Goal: Task Accomplishment & Management: Use online tool/utility

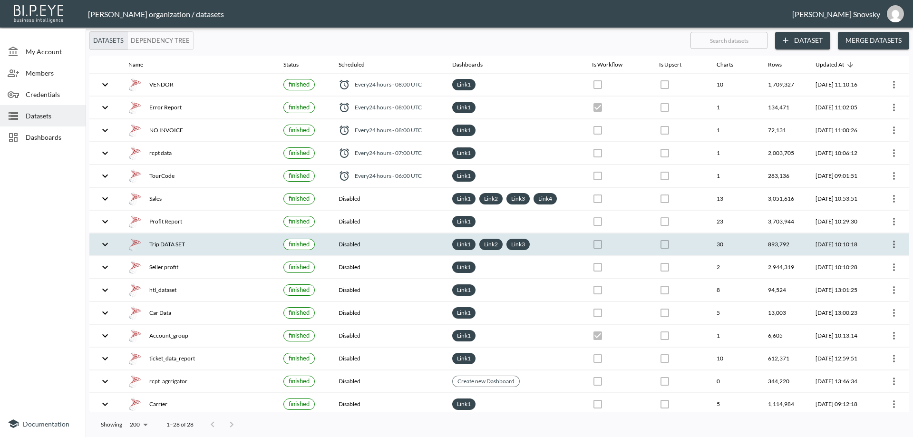
click at [234, 240] on div "Trip DATA SET" at bounding box center [198, 244] width 140 height 13
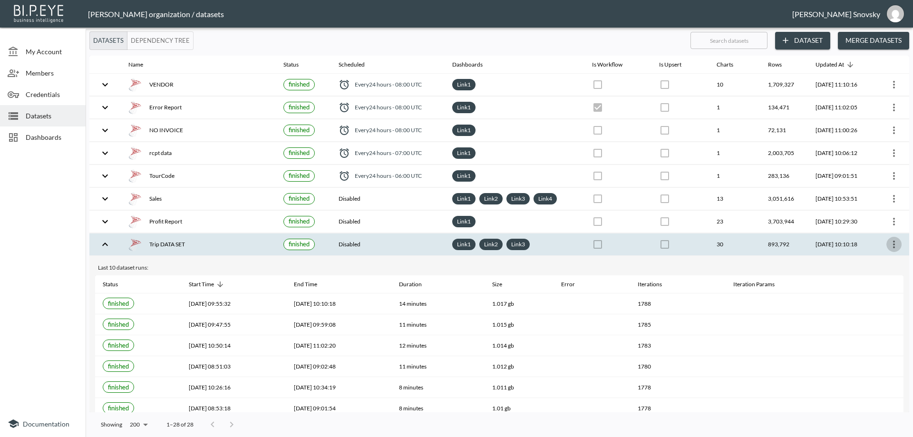
click at [891, 245] on icon "more" at bounding box center [893, 244] width 11 height 11
click at [886, 260] on p "Edit Data Pipeline" at bounding box center [865, 262] width 59 height 11
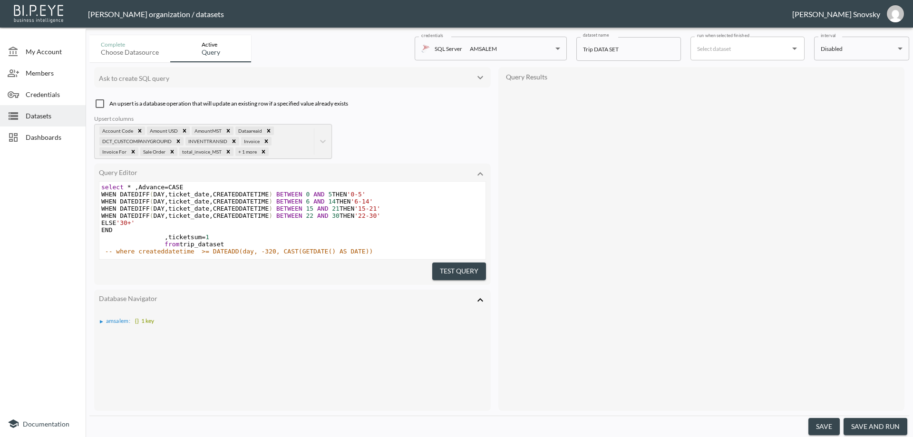
click at [870, 425] on button "save and run" at bounding box center [876, 427] width 64 height 18
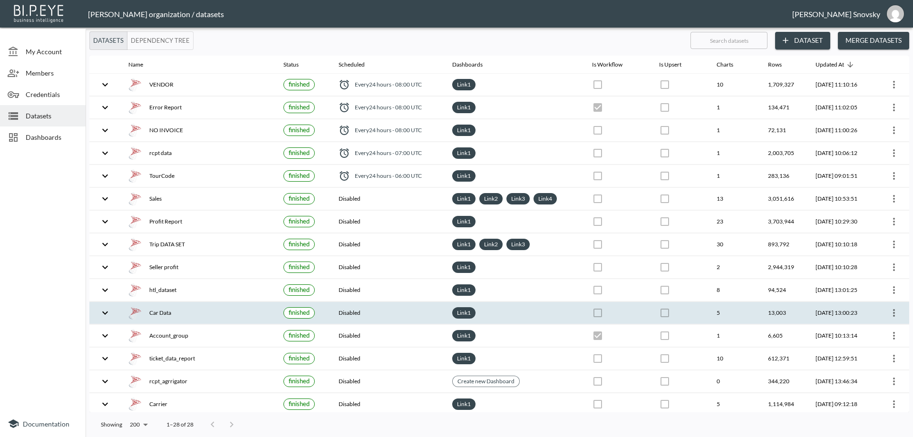
checkbox input "false"
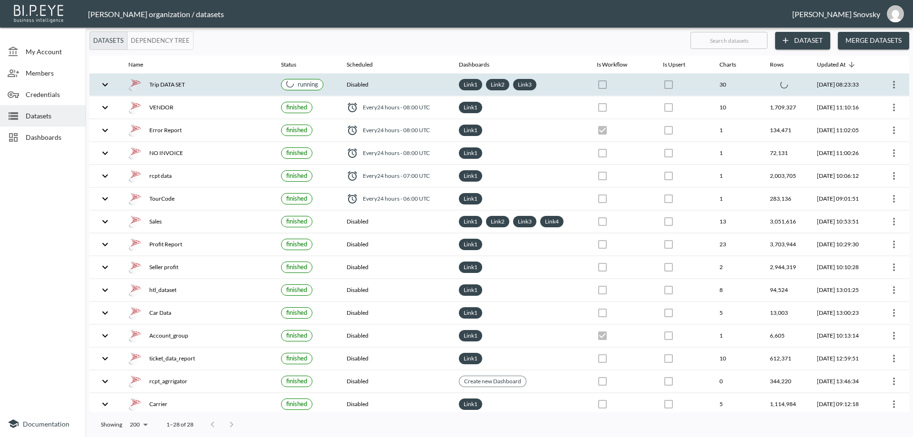
click at [400, 83] on th "Disabled" at bounding box center [395, 85] width 112 height 22
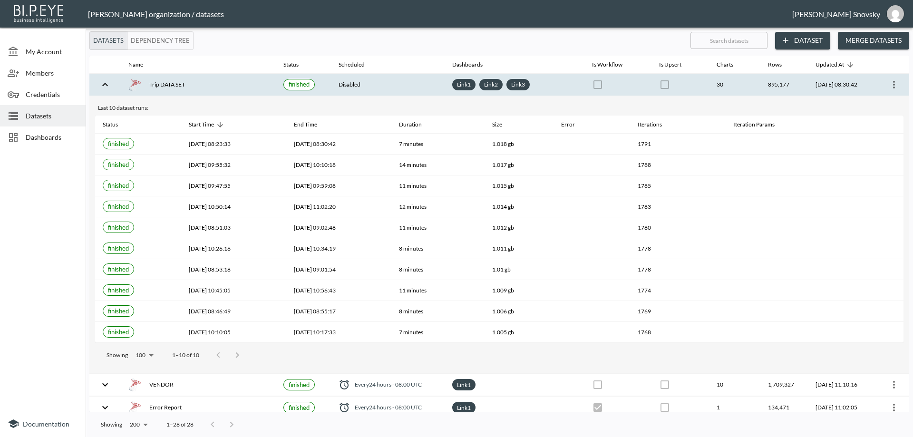
click at [393, 85] on th "Disabled" at bounding box center [388, 85] width 114 height 22
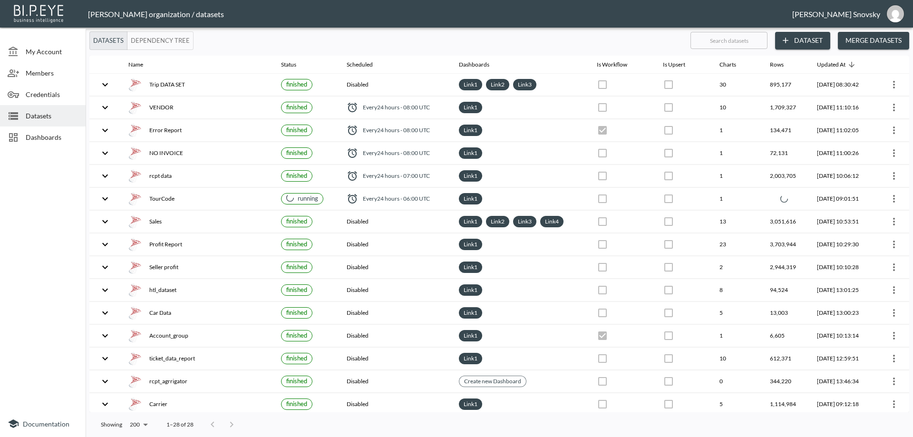
checkbox input "false"
checkbox input "true"
